Goal: Information Seeking & Learning: Learn about a topic

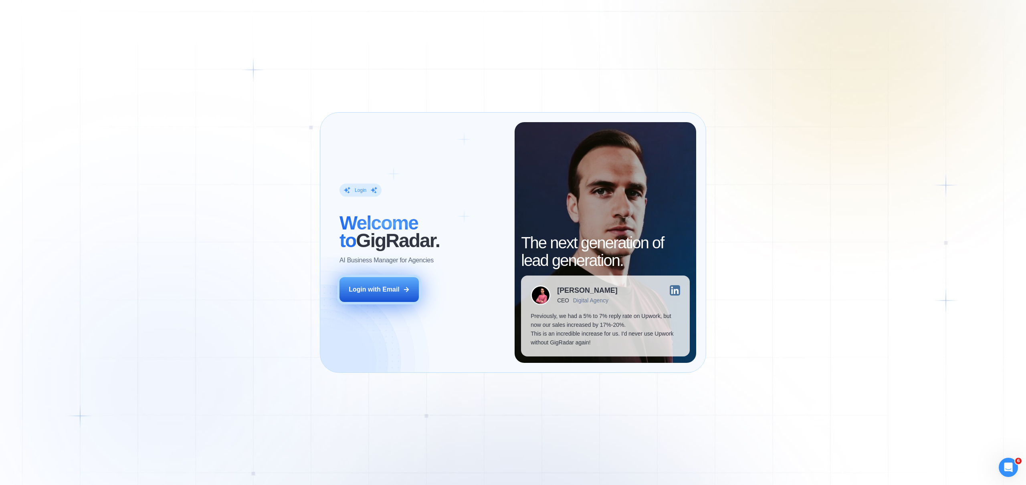
click at [389, 287] on div "Login with Email" at bounding box center [374, 289] width 51 height 9
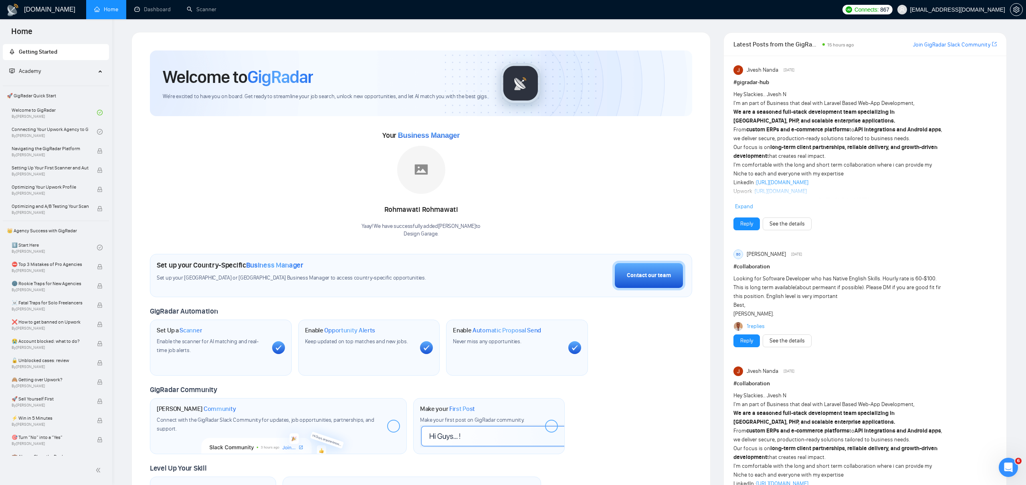
scroll to position [5, 0]
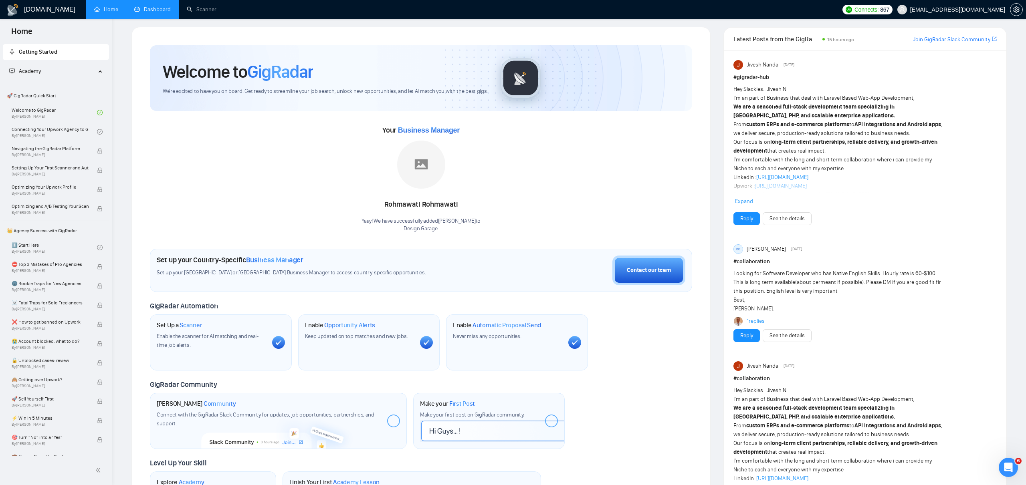
click at [162, 6] on link "Dashboard" at bounding box center [152, 9] width 36 height 7
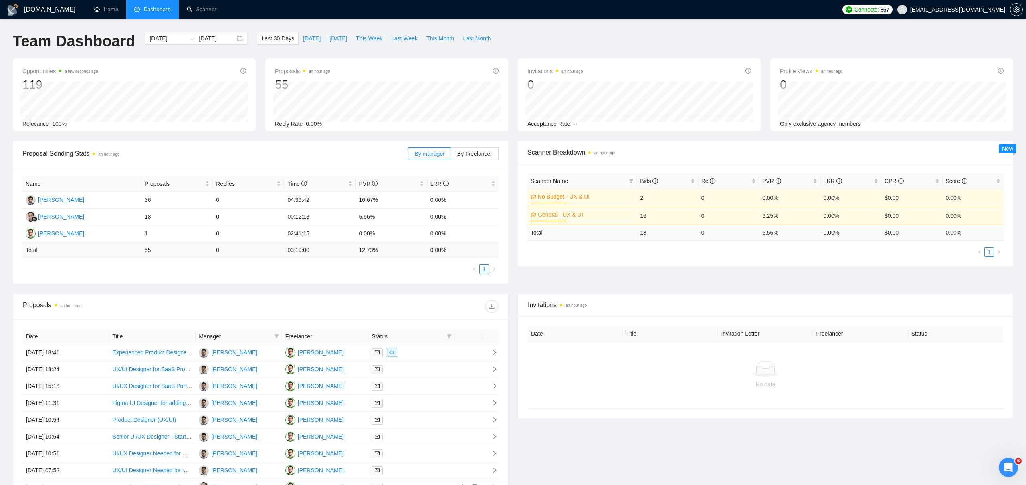
click at [222, 336] on span "Manager" at bounding box center [235, 336] width 72 height 9
click at [275, 337] on icon "filter" at bounding box center [276, 337] width 4 height 4
click at [235, 366] on span "[PERSON_NAME]" at bounding box center [233, 364] width 46 height 6
checkbox input "true"
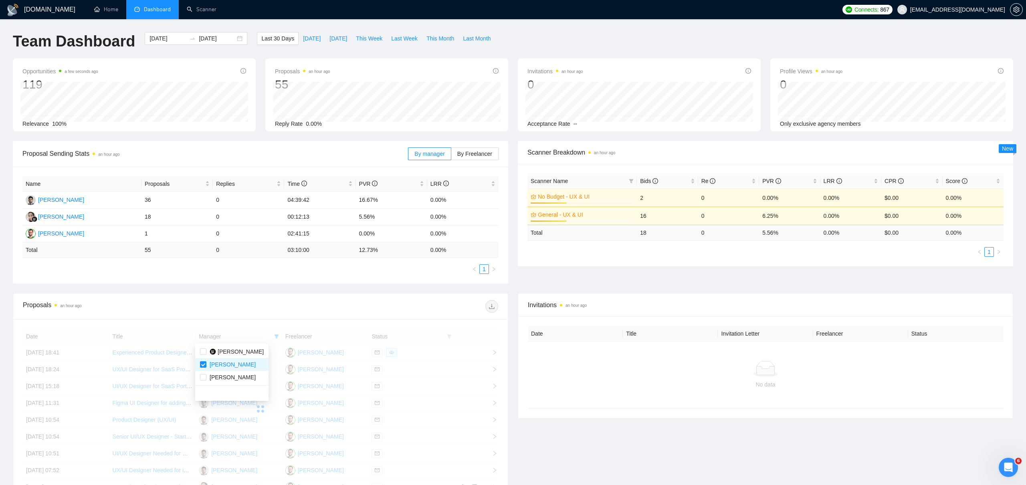
click at [301, 295] on div "Proposals an hour ago" at bounding box center [260, 307] width 475 height 26
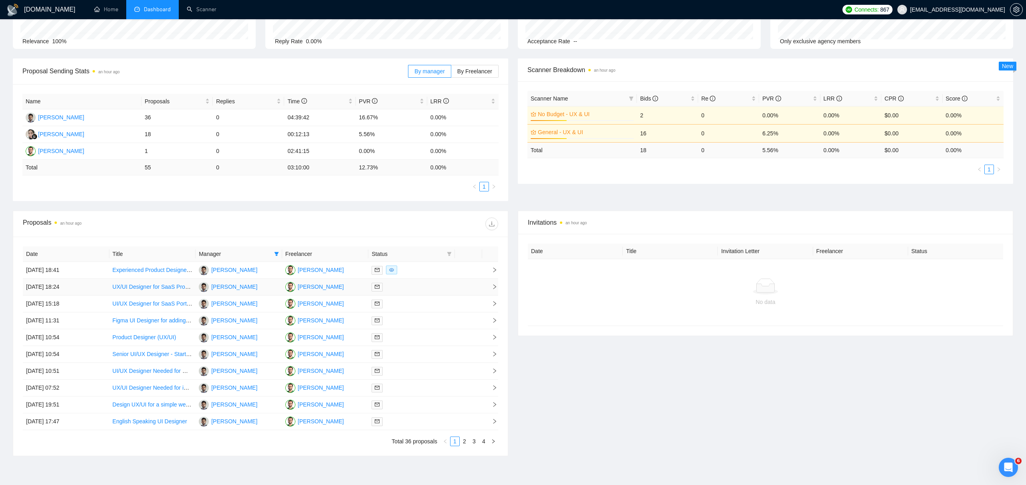
scroll to position [125, 0]
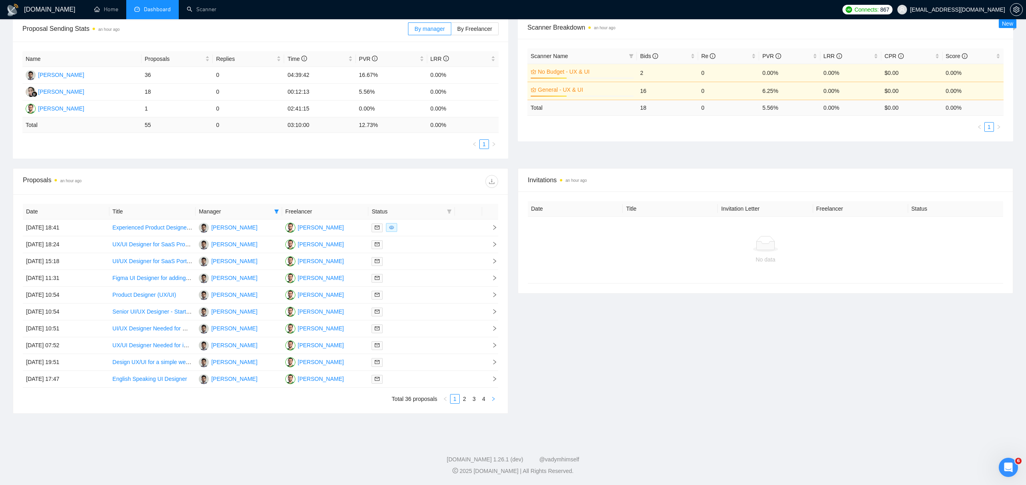
click at [491, 399] on icon "right" at bounding box center [493, 399] width 5 height 5
click at [455, 399] on link "1" at bounding box center [454, 399] width 9 height 9
click at [464, 399] on link "2" at bounding box center [464, 399] width 9 height 9
click at [452, 399] on link "1" at bounding box center [454, 399] width 9 height 9
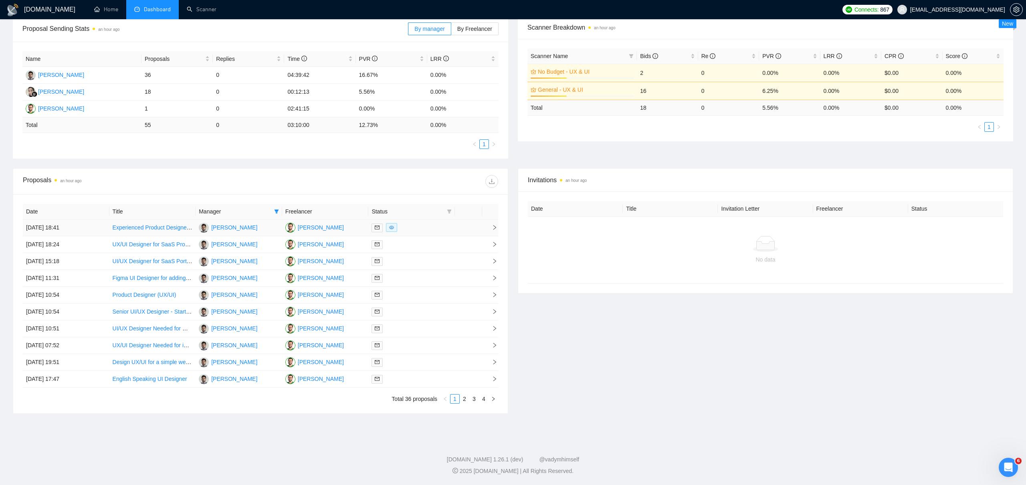
click at [173, 227] on link "Experienced Product Designer for SaaS Mockups" at bounding box center [174, 227] width 123 height 6
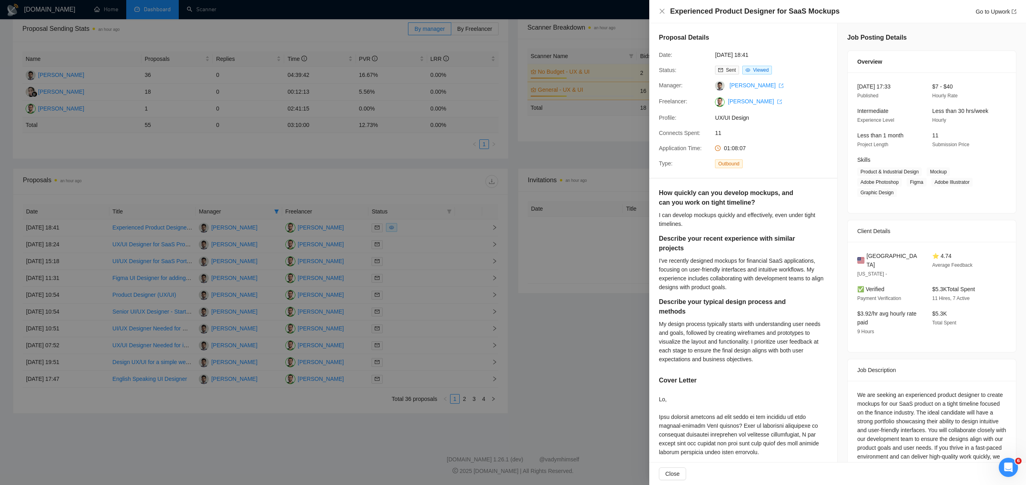
click at [209, 200] on div at bounding box center [513, 242] width 1026 height 485
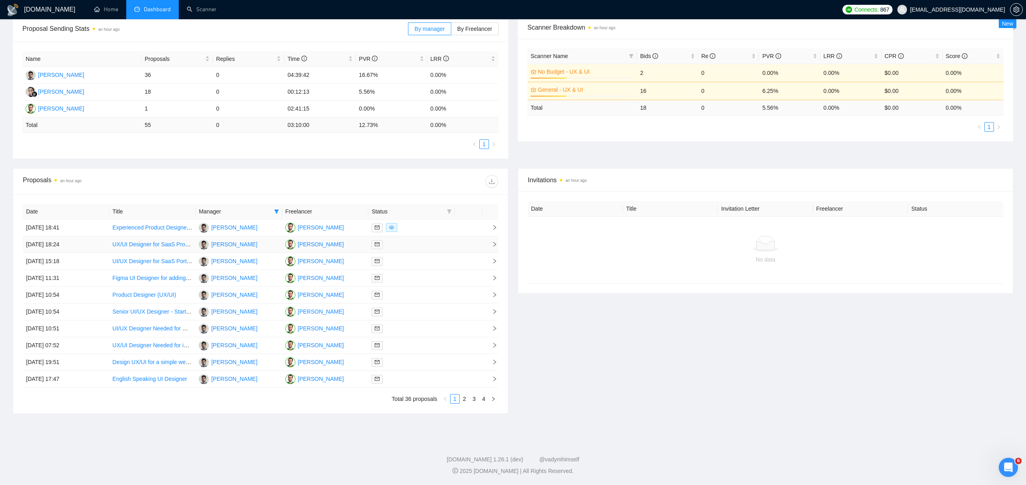
click at [496, 244] on icon "right" at bounding box center [495, 245] width 6 height 6
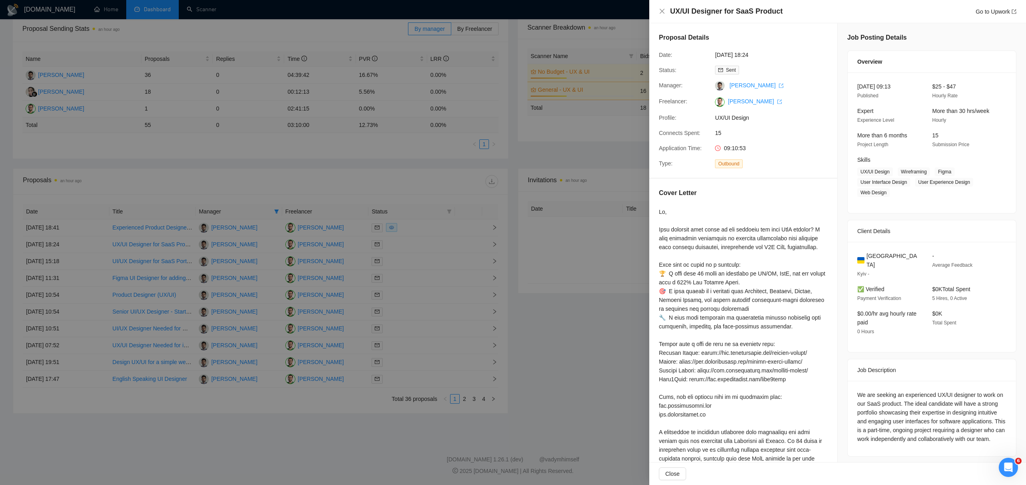
click at [494, 249] on div at bounding box center [513, 242] width 1026 height 485
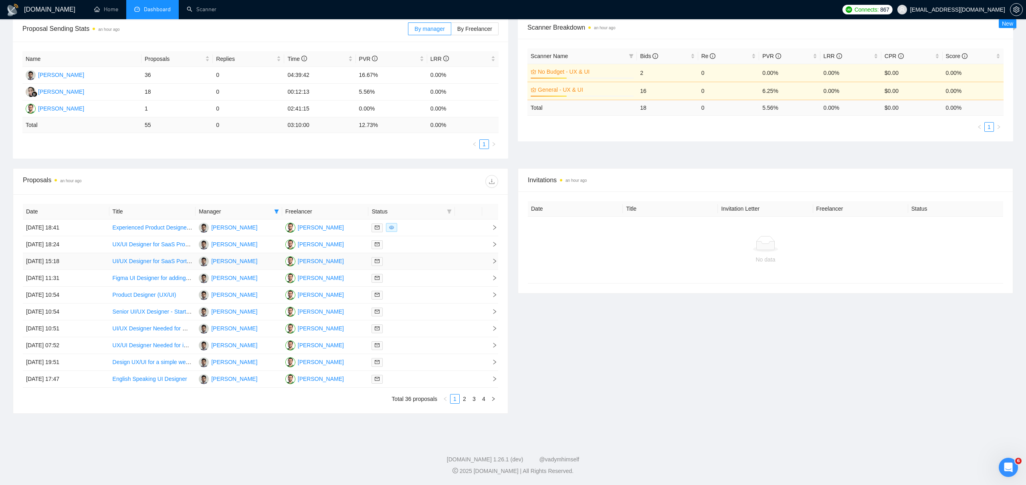
click at [493, 256] on td at bounding box center [490, 261] width 16 height 17
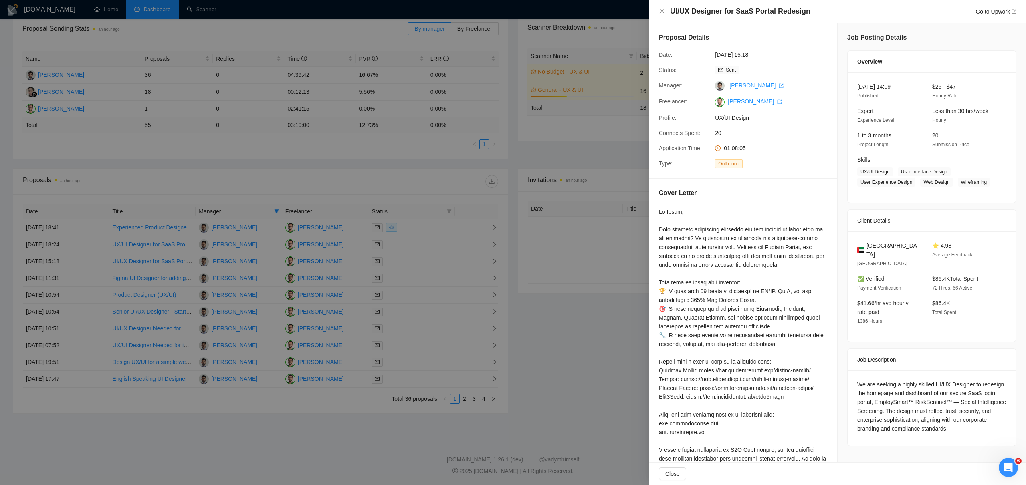
drag, startPoint x: 492, startPoint y: 271, endPoint x: 492, endPoint y: 276, distance: 4.8
click at [492, 271] on div at bounding box center [513, 242] width 1026 height 485
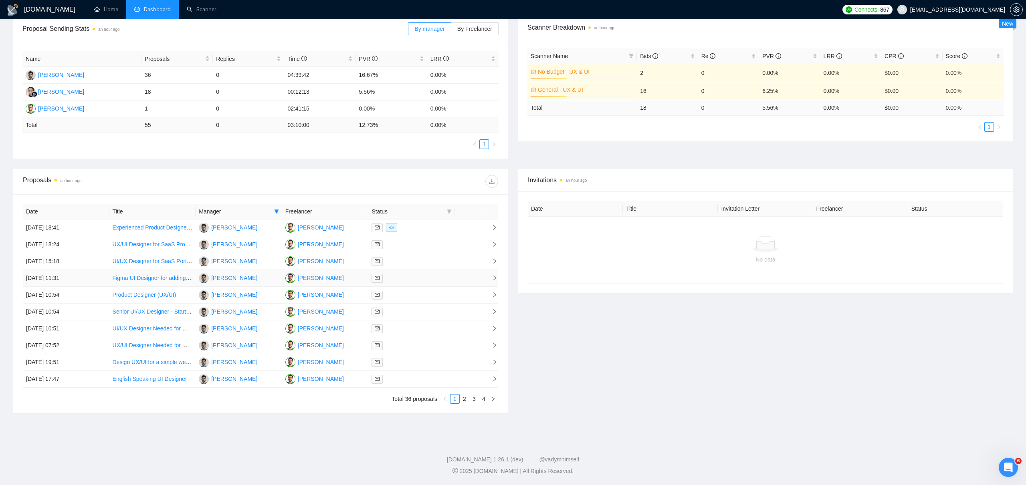
click at [493, 277] on icon "right" at bounding box center [495, 278] width 6 height 6
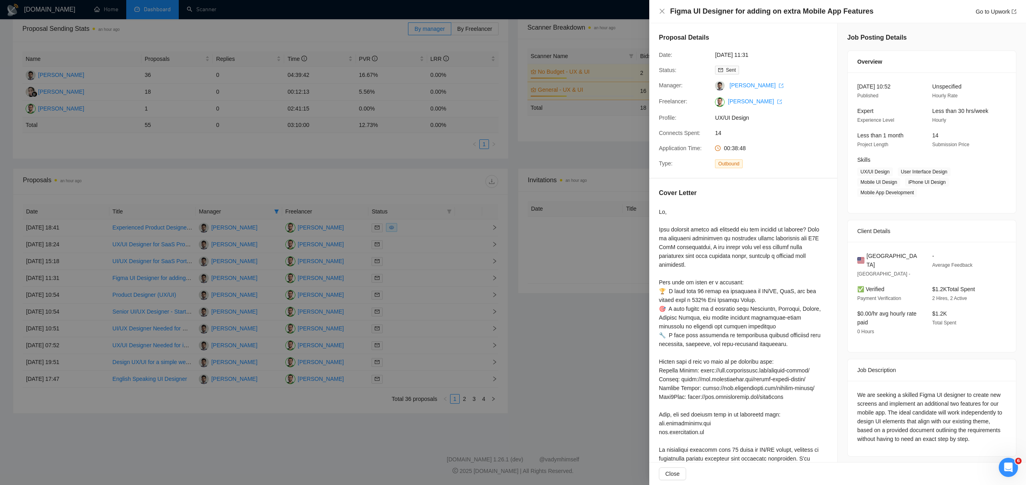
click at [496, 296] on div at bounding box center [513, 242] width 1026 height 485
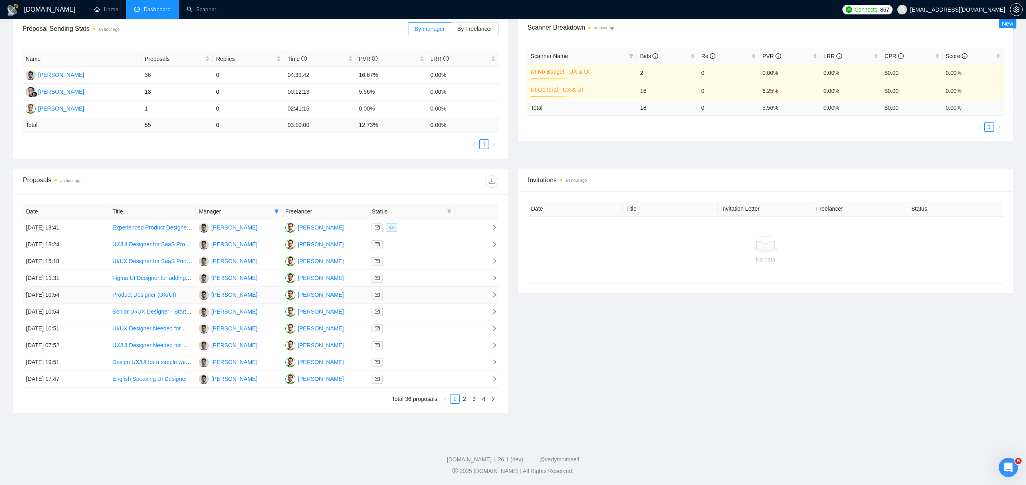
click at [495, 296] on icon "right" at bounding box center [495, 295] width 6 height 6
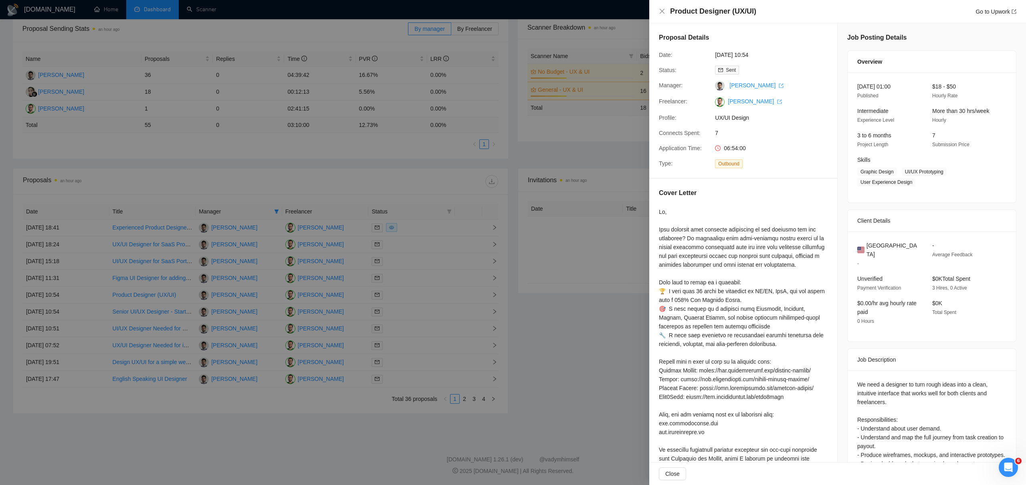
click at [497, 270] on div at bounding box center [513, 242] width 1026 height 485
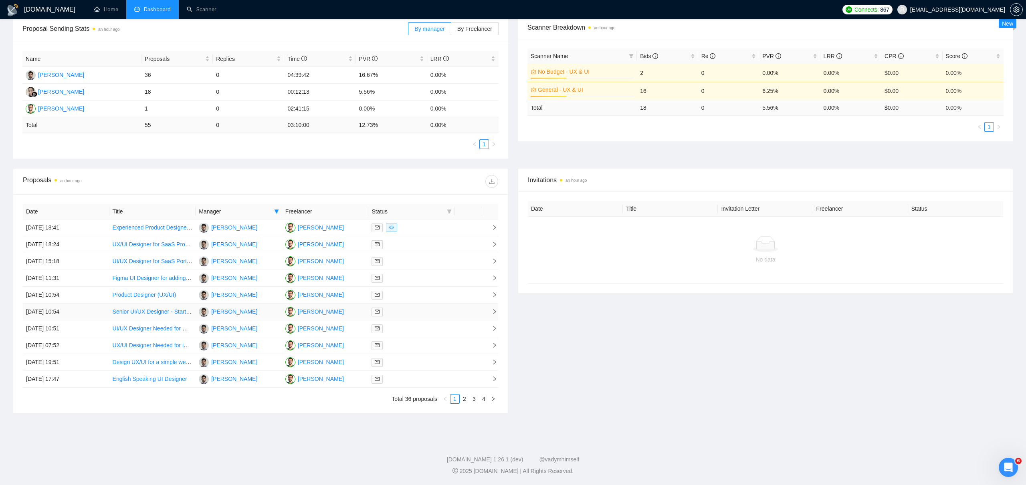
click at [495, 313] on icon "right" at bounding box center [495, 312] width 6 height 6
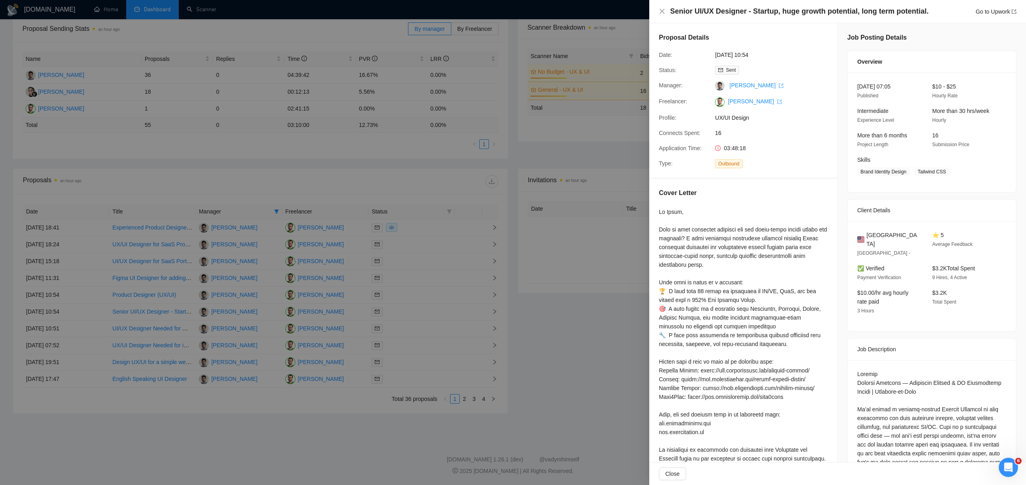
click at [504, 196] on div at bounding box center [513, 242] width 1026 height 485
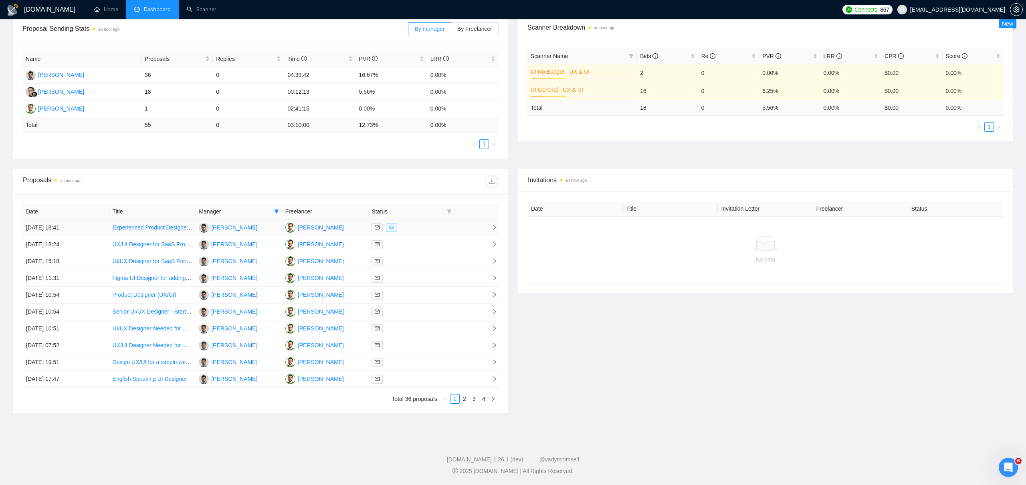
click at [494, 227] on icon "right" at bounding box center [495, 228] width 6 height 6
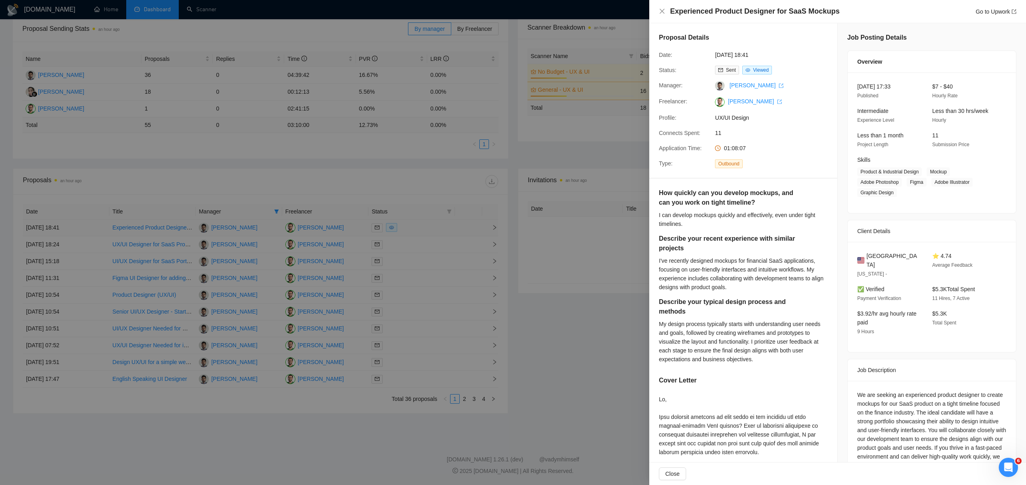
click at [494, 227] on div at bounding box center [513, 242] width 1026 height 485
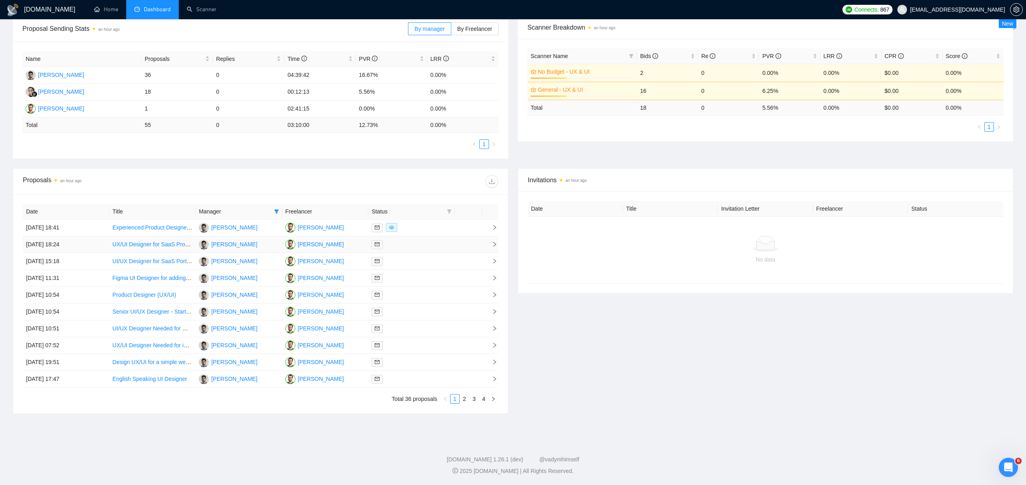
click at [494, 240] on td at bounding box center [490, 244] width 16 height 17
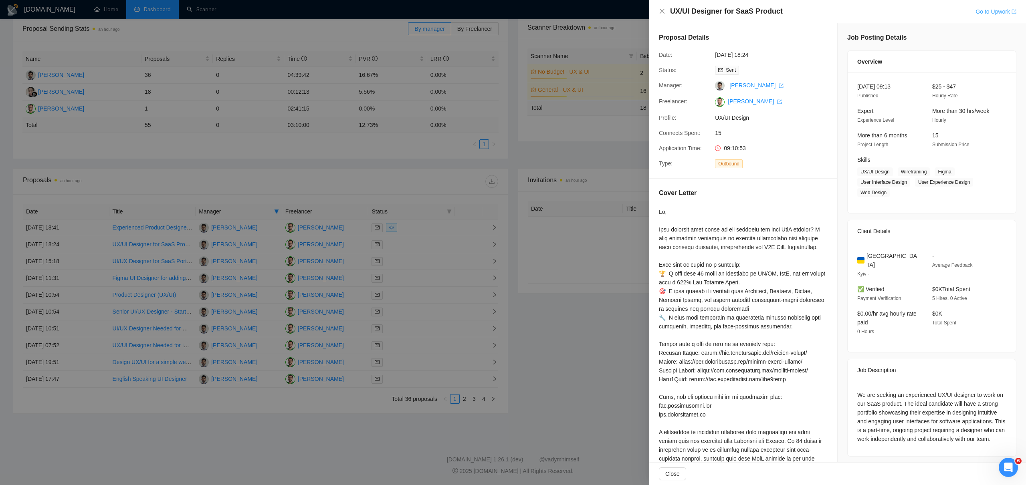
click at [997, 11] on link "Go to Upwork" at bounding box center [995, 11] width 41 height 6
click at [486, 129] on div at bounding box center [513, 242] width 1026 height 485
